Goal: Information Seeking & Learning: Learn about a topic

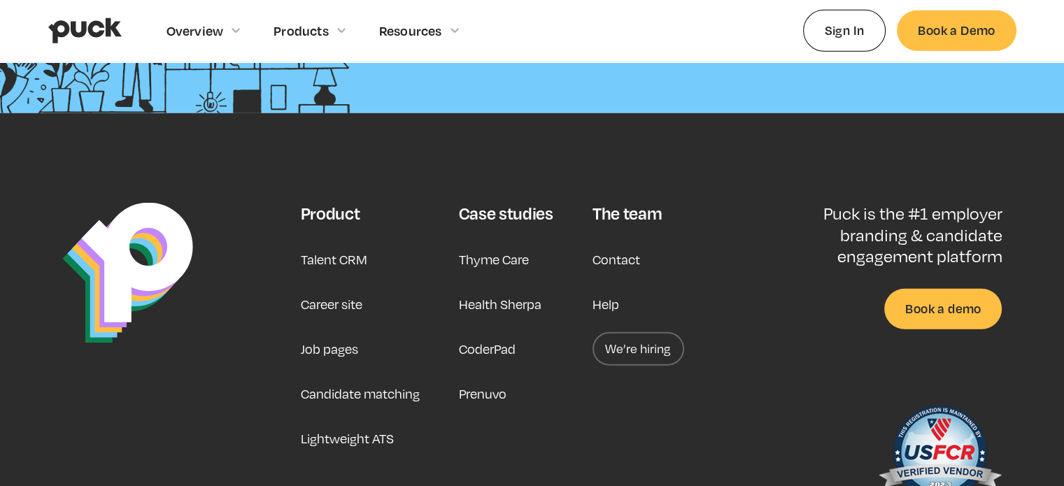
scroll to position [3691, 0]
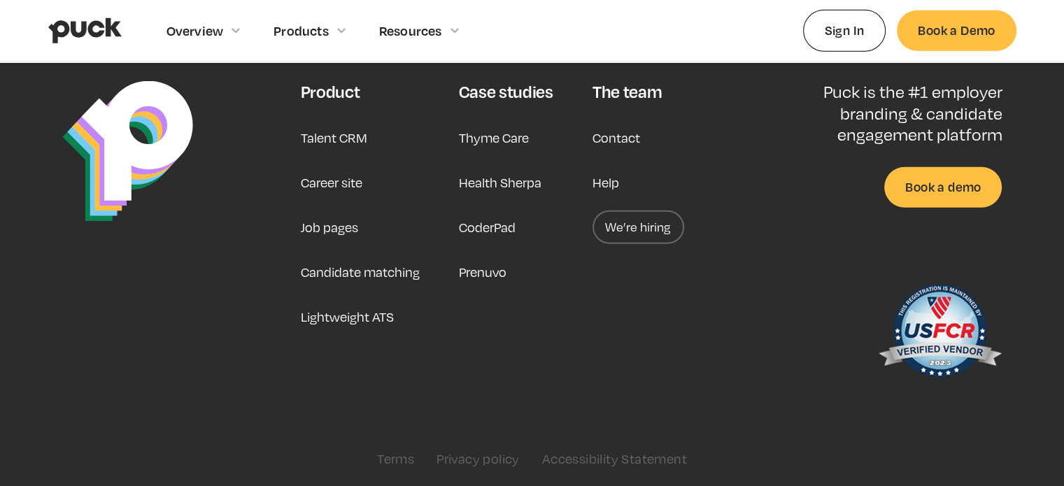
click at [501, 459] on link "Privacy policy" at bounding box center [477, 458] width 83 height 15
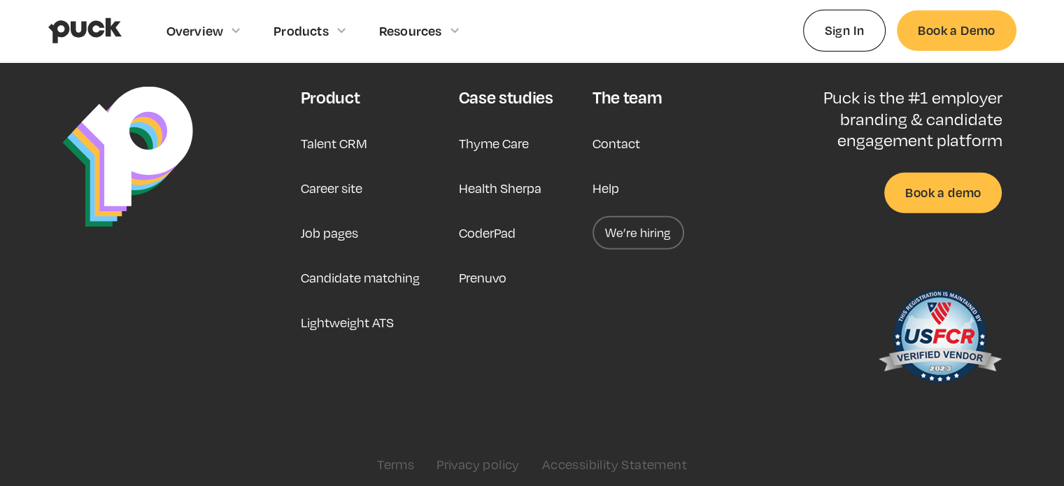
click at [598, 177] on link "Help" at bounding box center [605, 188] width 27 height 34
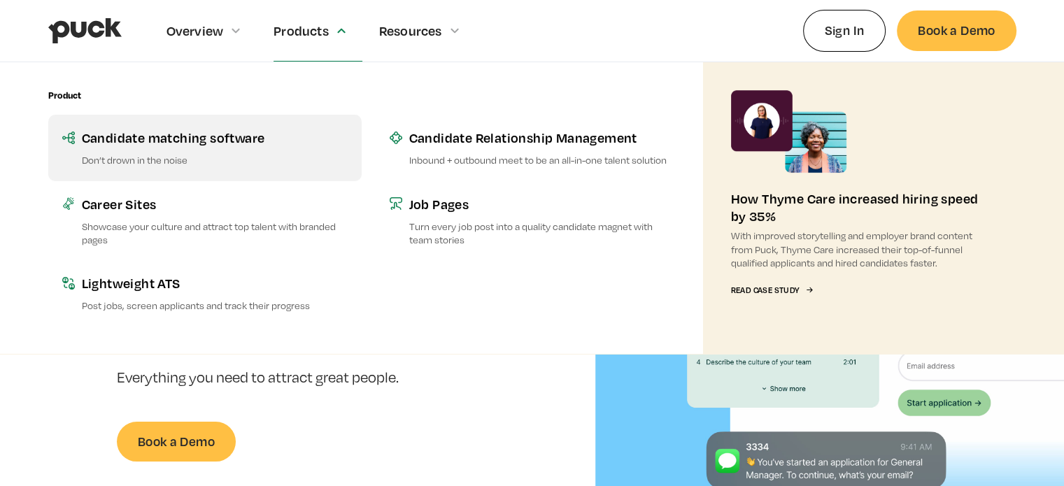
click at [195, 134] on div "Candidate matching software" at bounding box center [215, 137] width 266 height 17
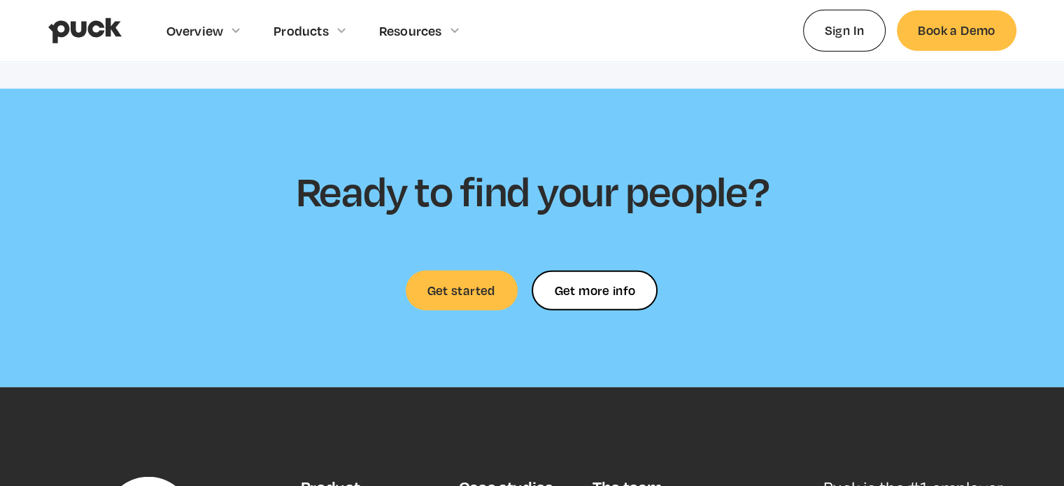
scroll to position [4115, 0]
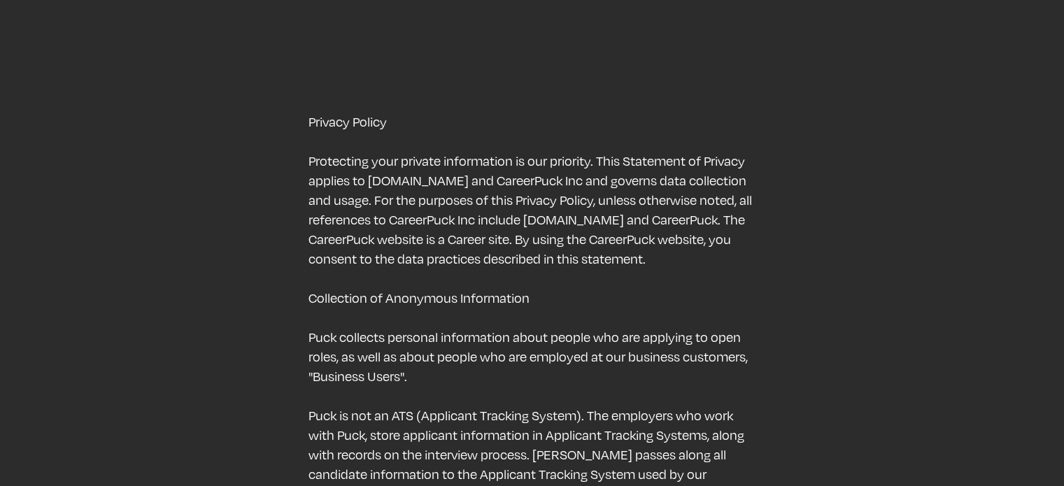
click at [553, 184] on p "Privacy Policy ‍ Protecting your private information is our priority. This Stat…" at bounding box center [532, 327] width 448 height 431
drag, startPoint x: 553, startPoint y: 184, endPoint x: 594, endPoint y: 176, distance: 41.4
click at [594, 176] on p "Privacy Policy ‍ Protecting your private information is our priority. This Stat…" at bounding box center [532, 327] width 448 height 431
copy p "CareerPuck Inc"
